Goal: Find specific page/section: Find specific page/section

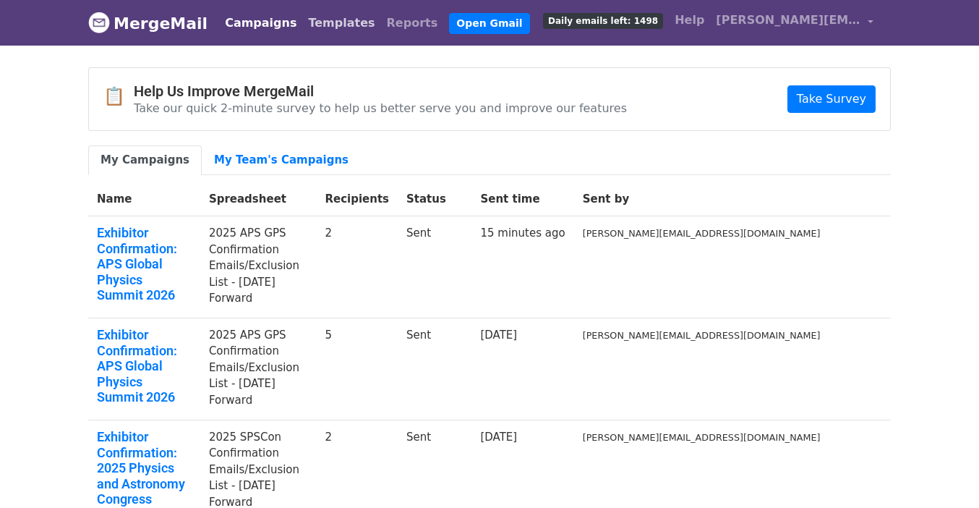
click at [306, 25] on link "Templates" at bounding box center [341, 23] width 78 height 29
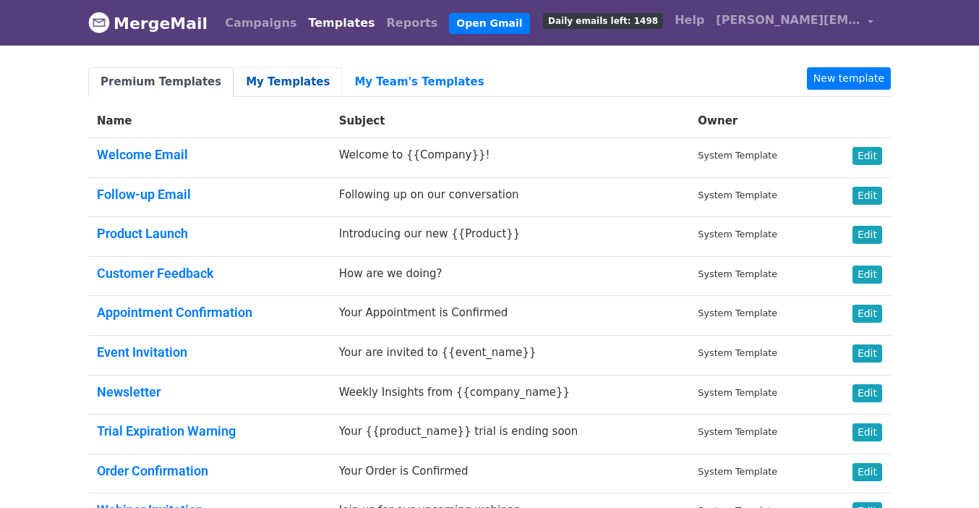
click at [265, 86] on link "My Templates" at bounding box center [288, 82] width 109 height 30
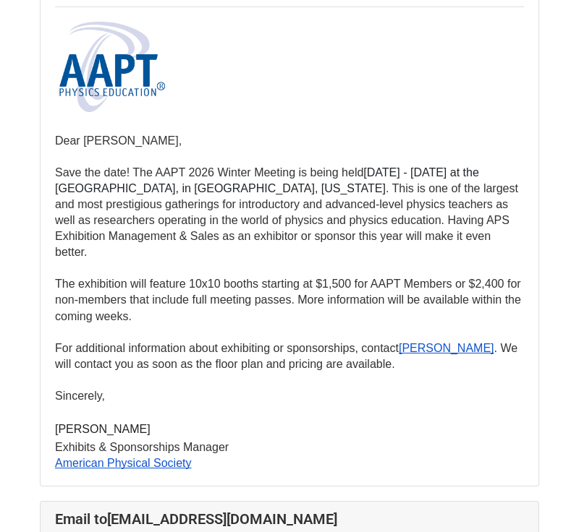
scroll to position [230, 0]
